Goal: Check status: Check status

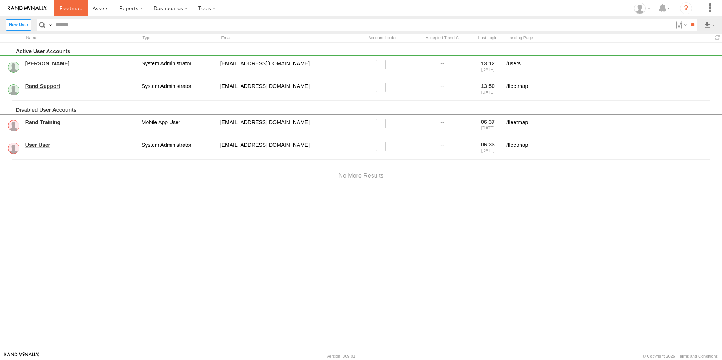
click at [74, 12] on link at bounding box center [70, 8] width 33 height 16
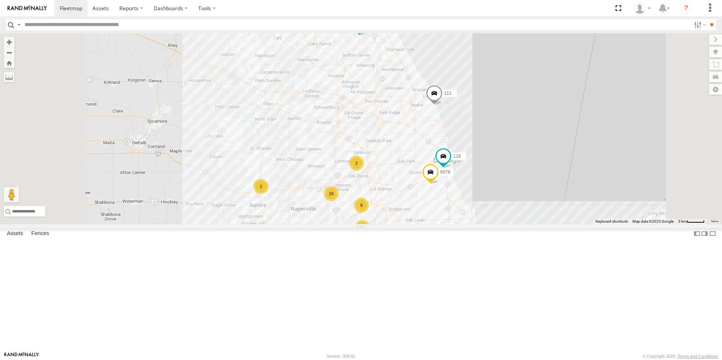
click at [0, 0] on div at bounding box center [0, 0] width 0 height 0
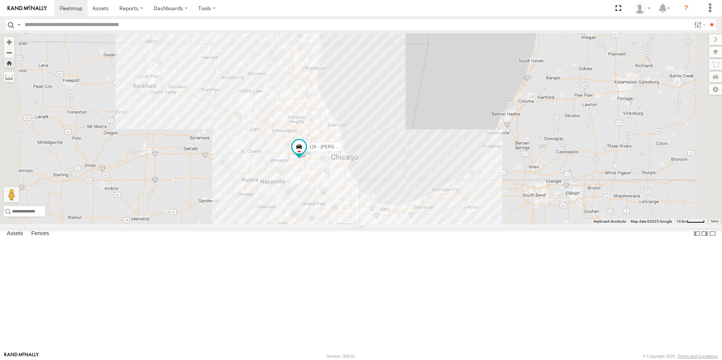
click at [30, 11] on img at bounding box center [27, 8] width 39 height 5
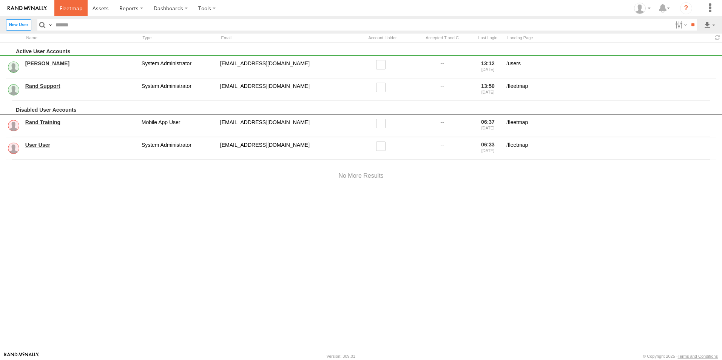
click at [59, 10] on link at bounding box center [70, 8] width 33 height 16
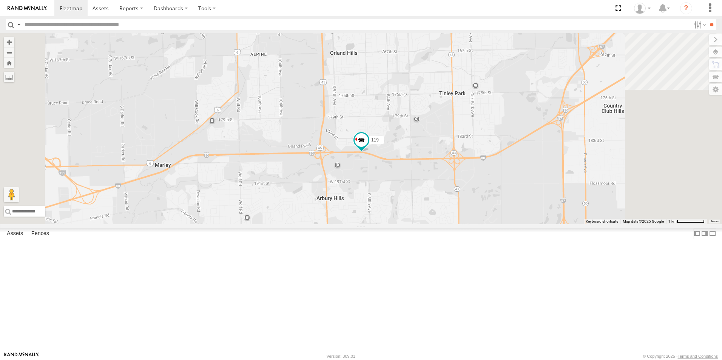
drag, startPoint x: 438, startPoint y: 316, endPoint x: 395, endPoint y: 158, distance: 164.6
click at [395, 158] on div "111 119 126 - Cory F 120 - 125 - Ken 118 6078" at bounding box center [361, 128] width 722 height 191
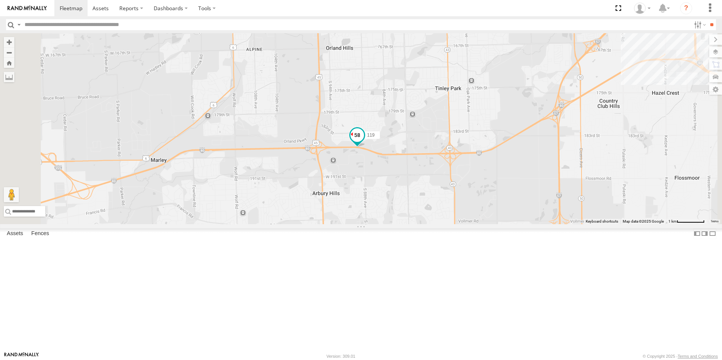
click at [364, 142] on span at bounding box center [357, 135] width 14 height 14
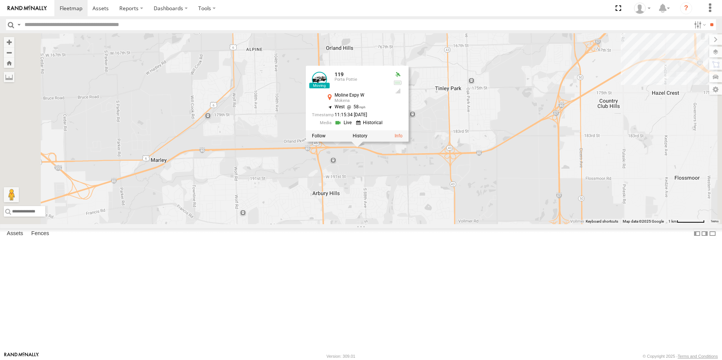
click at [381, 218] on div "111 119 126 - Cory F 120 - 125 - Ken 118 6078 119 Porta Pottie Moline Expy W Mo…" at bounding box center [361, 128] width 722 height 191
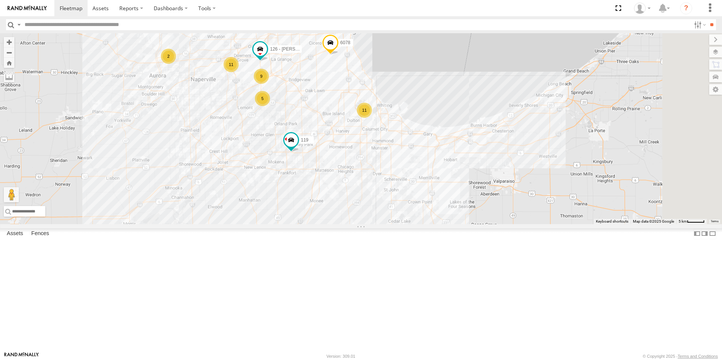
drag, startPoint x: 360, startPoint y: 208, endPoint x: 337, endPoint y: 229, distance: 30.7
click at [337, 224] on div "111 119 126 - Cory F 120 - 125 - Ken 118 6078 9 11 5 11 2" at bounding box center [361, 128] width 722 height 191
click at [298, 147] on span at bounding box center [291, 140] width 14 height 14
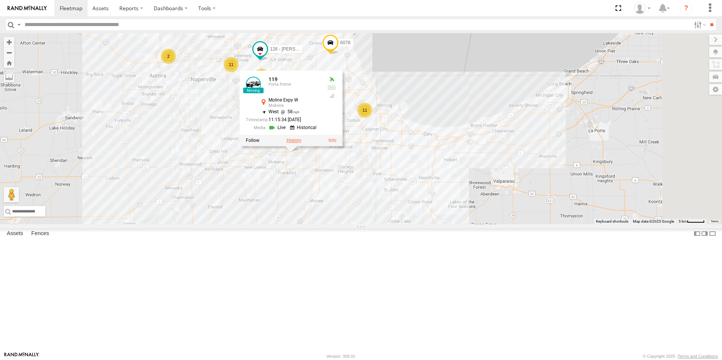
click at [301, 144] on label at bounding box center [294, 140] width 15 height 5
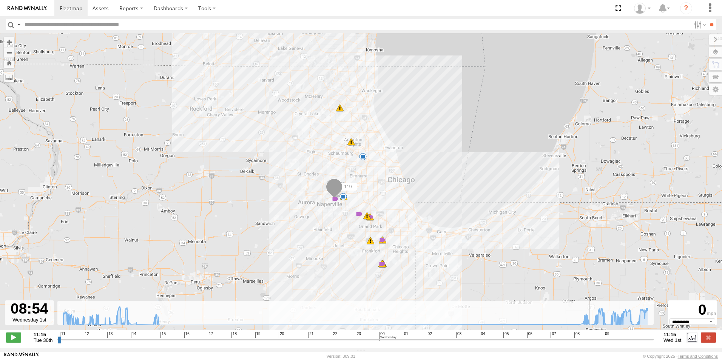
drag, startPoint x: 427, startPoint y: 344, endPoint x: 593, endPoint y: 344, distance: 166.2
click at [593, 343] on input "range" at bounding box center [355, 339] width 596 height 7
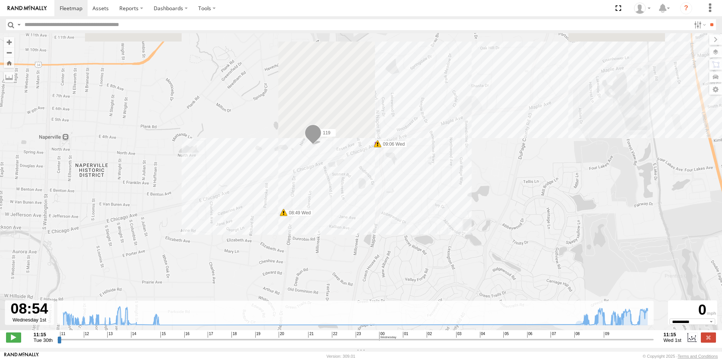
drag, startPoint x: 312, startPoint y: 105, endPoint x: 312, endPoint y: 289, distance: 183.5
click at [312, 289] on div "119 11:16 Tue 13:12 Tue 15:15 Tue 08:36 Wed 09:06 Wed 09:46 Wed 09:54 Wed 09:54…" at bounding box center [361, 185] width 722 height 305
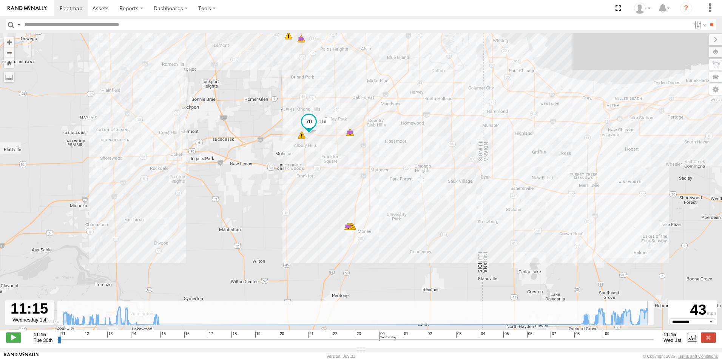
drag, startPoint x: 594, startPoint y: 344, endPoint x: 657, endPoint y: 344, distance: 62.7
type input "**********"
click at [654, 343] on input "range" at bounding box center [355, 339] width 596 height 7
click at [21, 12] on link at bounding box center [27, 8] width 54 height 16
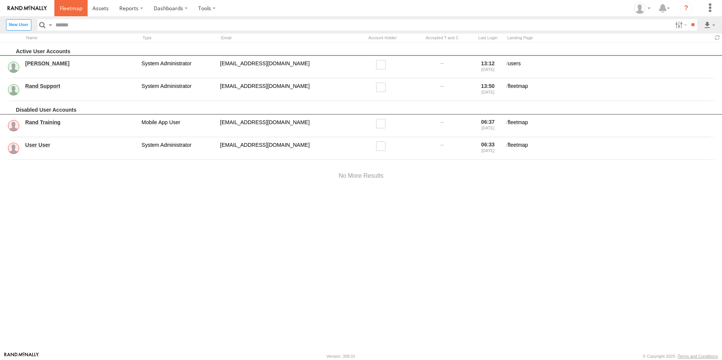
click at [60, 9] on span at bounding box center [71, 8] width 23 height 7
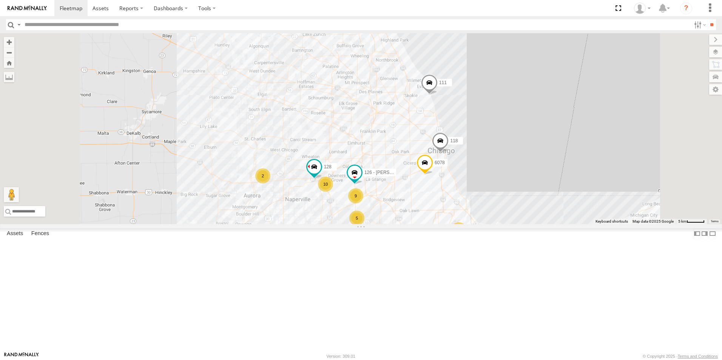
scroll to position [151, 0]
click at [0, 0] on div at bounding box center [0, 0] width 0 height 0
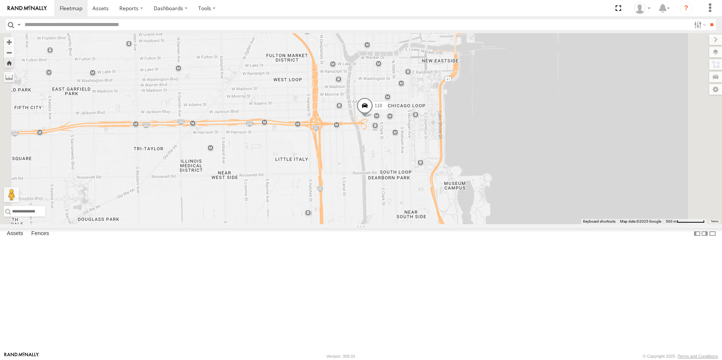
click at [373, 118] on span at bounding box center [365, 107] width 17 height 20
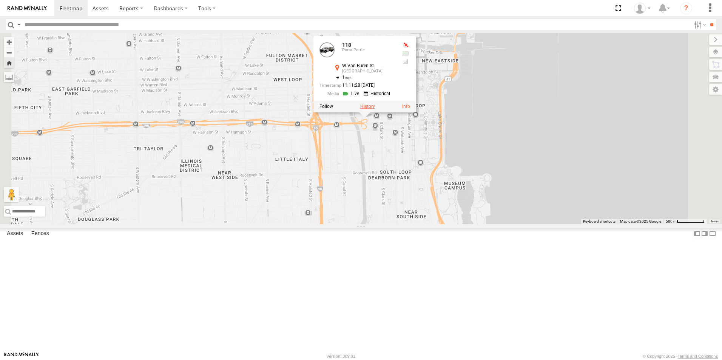
click at [375, 109] on label at bounding box center [367, 106] width 15 height 5
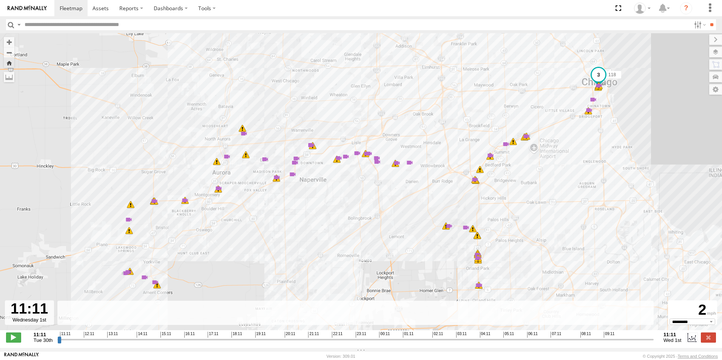
drag, startPoint x: 533, startPoint y: 344, endPoint x: 666, endPoint y: 350, distance: 133.1
type input "**********"
click at [654, 343] on input "range" at bounding box center [355, 339] width 596 height 7
click at [52, 12] on link at bounding box center [27, 8] width 54 height 16
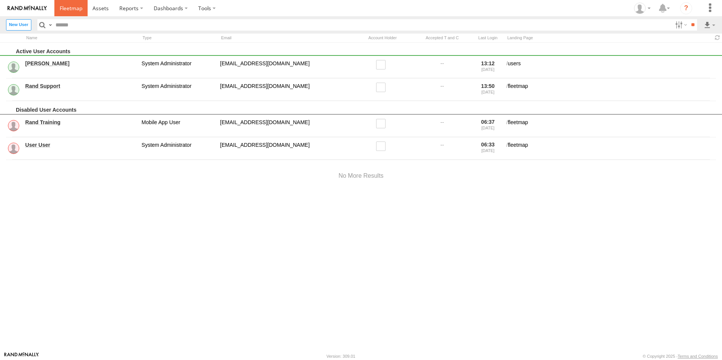
click at [69, 8] on span at bounding box center [71, 8] width 23 height 7
